Goal: Transaction & Acquisition: Purchase product/service

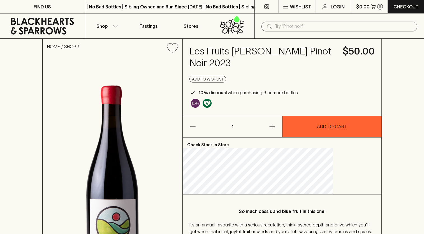
click at [271, 127] on icon "button" at bounding box center [272, 126] width 7 height 7
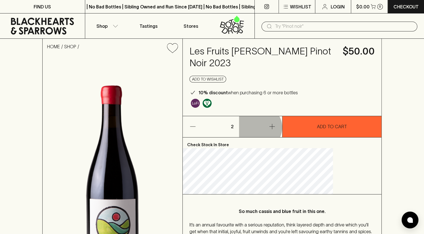
click at [271, 127] on icon "button" at bounding box center [272, 126] width 7 height 7
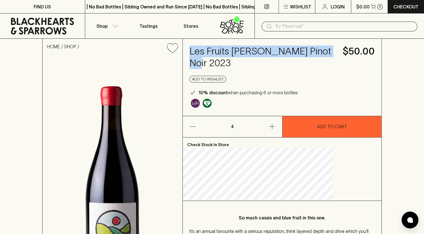
drag, startPoint x: 255, startPoint y: 61, endPoint x: 211, endPoint y: 52, distance: 44.6
click at [211, 52] on div "Les Fruits [PERSON_NAME] Pinot Noir 2023 $50.00 Add to wishlist 10% discount wh…" at bounding box center [282, 77] width 199 height 77
drag, startPoint x: 211, startPoint y: 52, endPoint x: 220, endPoint y: 54, distance: 9.0
copy h4 "Les Fruits [PERSON_NAME] Pinot Noir 2023"
